Goal: Find specific page/section: Find specific page/section

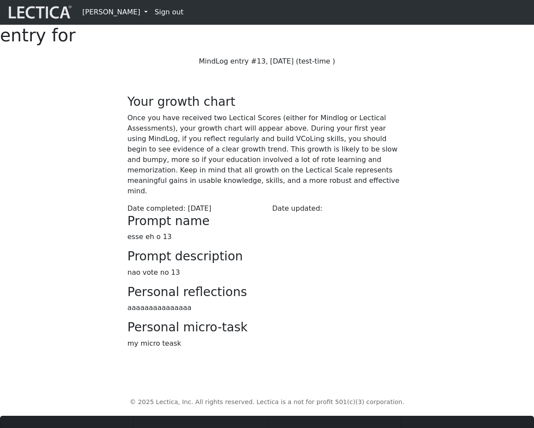
scroll to position [176, 0]
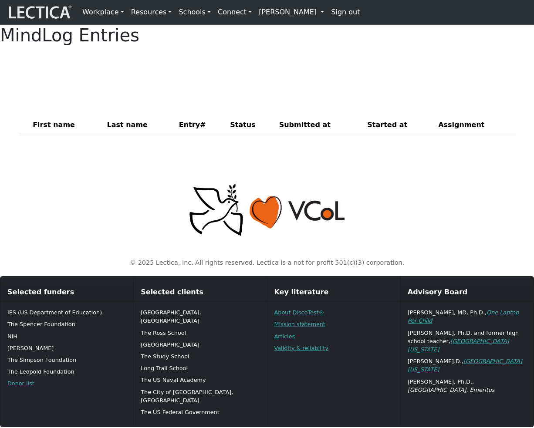
click at [238, 106] on div "MindLog Entries First name Last name Entry# Status Submitted at Started at Assi…" at bounding box center [267, 83] width 534 height 116
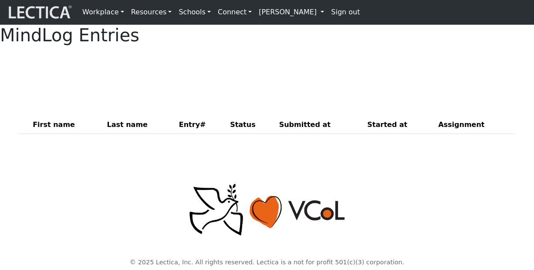
click at [285, 74] on div at bounding box center [267, 64] width 496 height 22
click at [120, 208] on p at bounding box center [267, 210] width 486 height 54
click at [283, 74] on div at bounding box center [267, 64] width 496 height 22
click at [270, 74] on div at bounding box center [267, 64] width 496 height 22
click at [207, 74] on div at bounding box center [267, 64] width 496 height 22
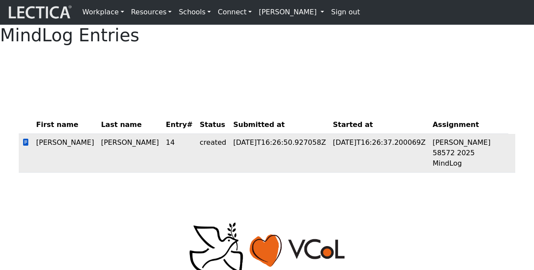
click at [26, 147] on span at bounding box center [25, 142] width 7 height 8
click at [156, 105] on div "MindLog Entries First name Last name Entry# Status Submitted at Started at Assi…" at bounding box center [267, 102] width 534 height 155
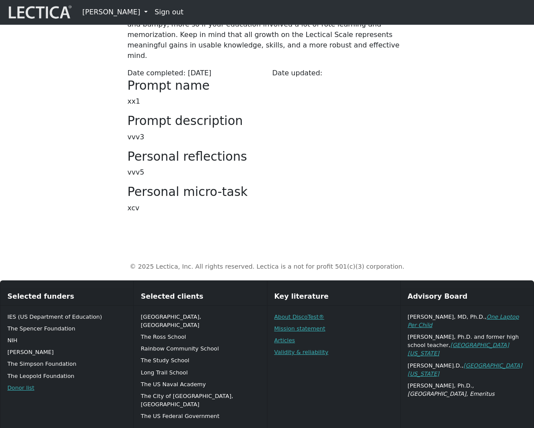
scroll to position [79, 0]
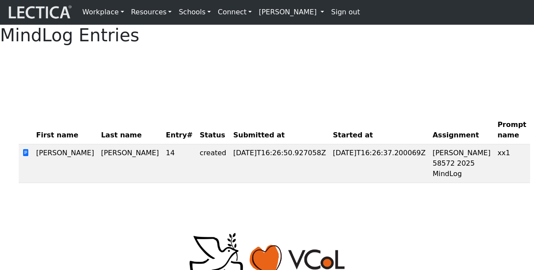
click at [439, 99] on div "MindLog Entries First name Last name Entry# Status Submitted at Started at Assi…" at bounding box center [267, 107] width 534 height 165
click at [215, 103] on div "MindLog Entries First name Last name Entry# Status Submitted at Started at Assi…" at bounding box center [267, 107] width 534 height 165
click at [266, 101] on div "MindLog Entries First name Last name Entry# Status Submitted at Started at Assi…" at bounding box center [267, 107] width 534 height 165
